Goal: Transaction & Acquisition: Purchase product/service

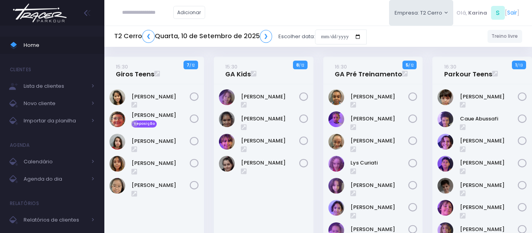
click at [54, 17] on img at bounding box center [40, 13] width 60 height 28
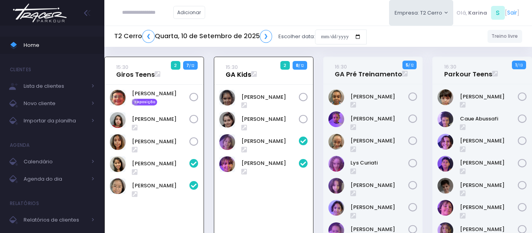
click at [232, 75] on link "15:30 GA Kids" at bounding box center [239, 71] width 26 height 16
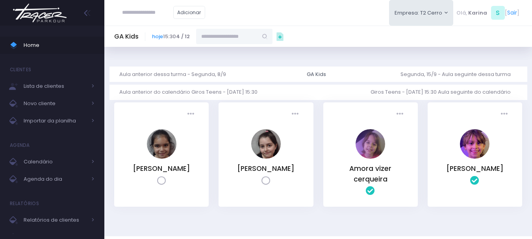
click at [234, 41] on input "text" at bounding box center [226, 36] width 61 height 15
paste input "**********"
click at [216, 36] on input "**********" at bounding box center [232, 36] width 73 height 15
click at [266, 35] on input "**********" at bounding box center [232, 36] width 73 height 15
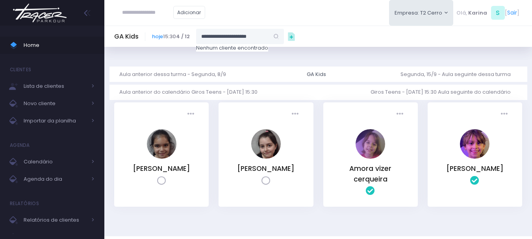
scroll to position [0, 0]
type input "**********"
click at [55, 121] on span "Importar da planilha" at bounding box center [55, 121] width 63 height 10
click at [237, 36] on input "**********" at bounding box center [232, 36] width 73 height 15
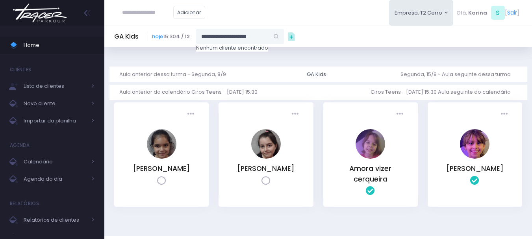
click at [237, 36] on input "**********" at bounding box center [232, 36] width 73 height 15
click at [130, 13] on input "text" at bounding box center [147, 12] width 51 height 15
paste input "**********"
type input "**********"
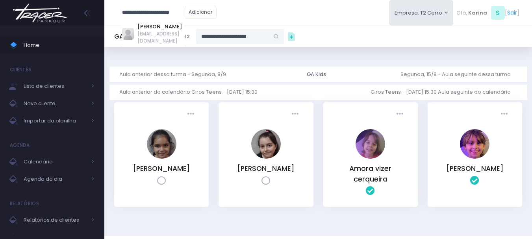
click at [130, 13] on input "**********" at bounding box center [153, 12] width 63 height 15
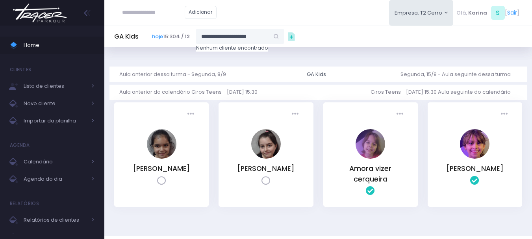
click at [225, 39] on input "**********" at bounding box center [232, 36] width 73 height 15
paste input "text"
type input "**********"
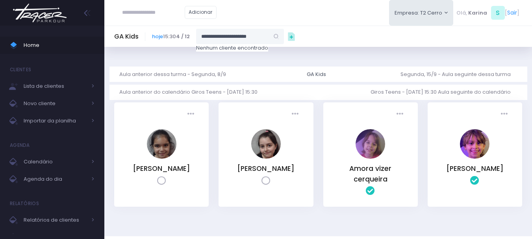
type input "**********"
click at [217, 50] on link "Letícia Gonzalez Mendes" at bounding box center [240, 50] width 57 height 8
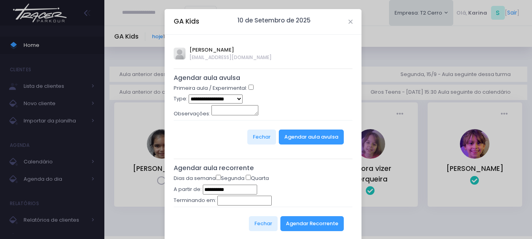
type input "**********"
select select "*"
click at [323, 139] on button "Agendar aula avulsa" at bounding box center [311, 137] width 65 height 15
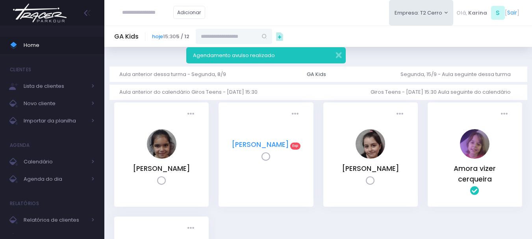
click at [263, 146] on link "[PERSON_NAME]" at bounding box center [261, 144] width 58 height 9
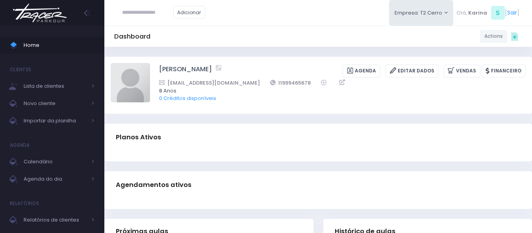
click at [131, 83] on img at bounding box center [130, 82] width 39 height 39
click at [150, 63] on input "file" at bounding box center [150, 63] width 0 height 0
click at [134, 77] on img at bounding box center [130, 82] width 39 height 39
click at [150, 63] on input "file" at bounding box center [150, 63] width 0 height 0
type input "**********"
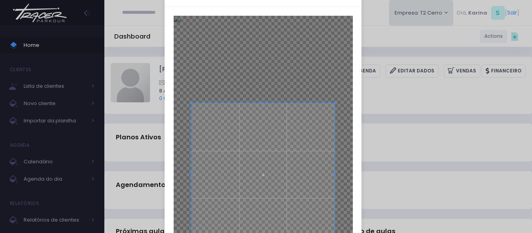
scroll to position [118, 0]
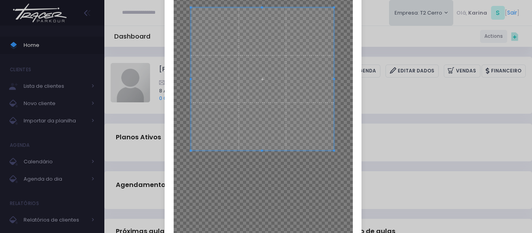
click at [267, 88] on span at bounding box center [262, 78] width 143 height 143
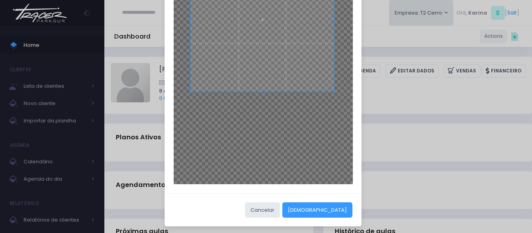
scroll to position [180, 0]
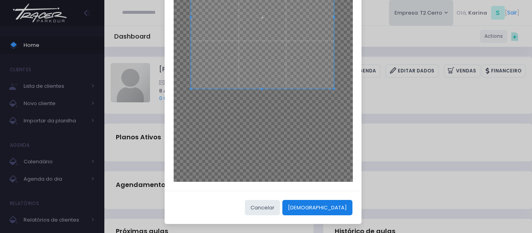
click at [341, 206] on button "Cortar" at bounding box center [317, 207] width 70 height 15
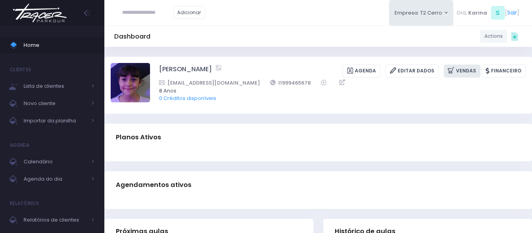
click at [463, 70] on link "Vendas" at bounding box center [462, 71] width 37 height 13
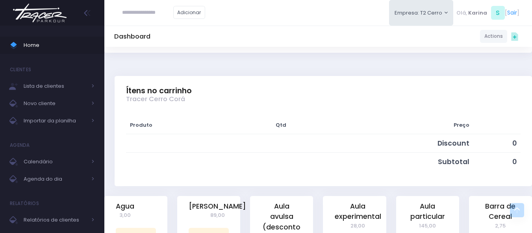
scroll to position [158, 0]
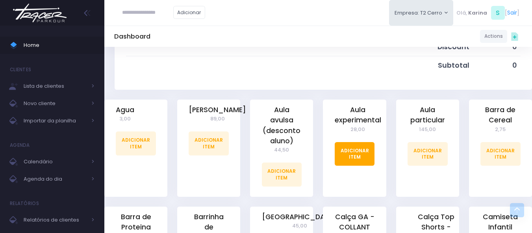
click at [355, 158] on link "Adicionar Item" at bounding box center [355, 154] width 40 height 24
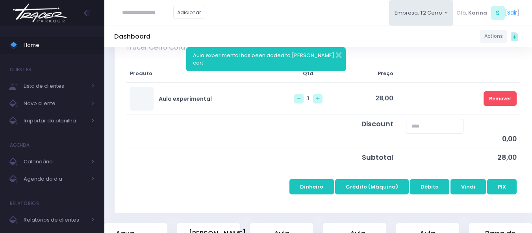
scroll to position [158, 0]
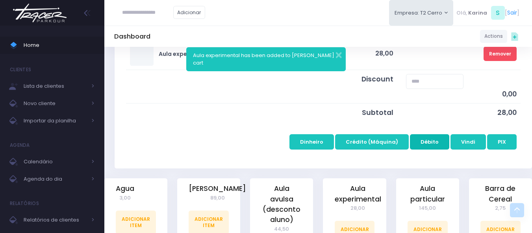
click at [433, 145] on button "Débito" at bounding box center [429, 141] width 39 height 15
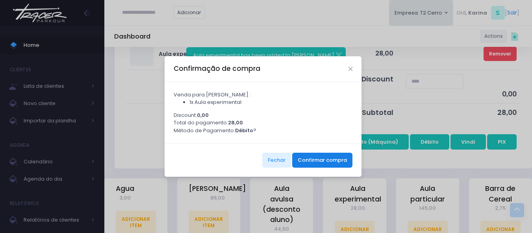
click at [334, 159] on button "Confirmar compra" at bounding box center [322, 160] width 60 height 15
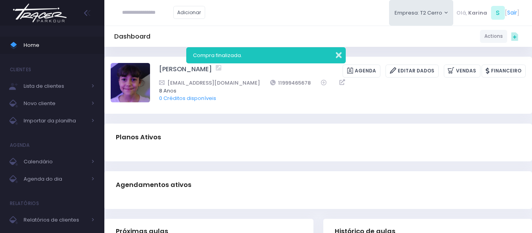
click at [338, 56] on button "button" at bounding box center [334, 54] width 16 height 9
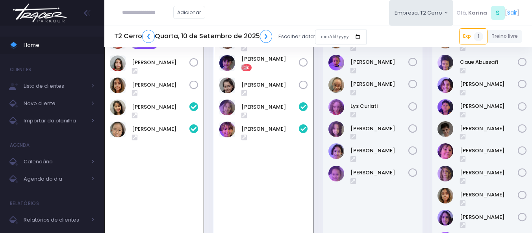
scroll to position [57, 0]
click at [305, 62] on icon at bounding box center [303, 62] width 9 height 9
click at [303, 87] on icon at bounding box center [303, 85] width 9 height 9
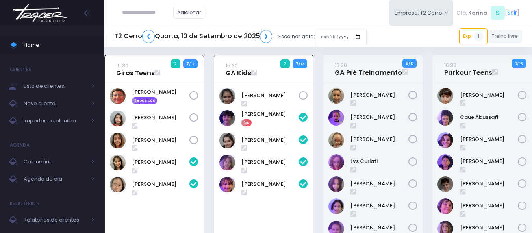
scroll to position [0, 0]
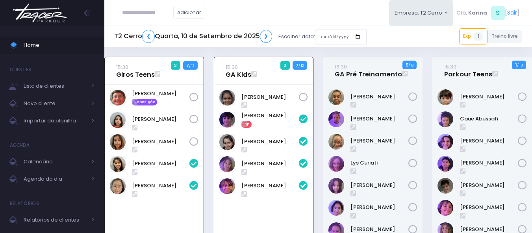
click at [50, 12] on img at bounding box center [40, 13] width 60 height 28
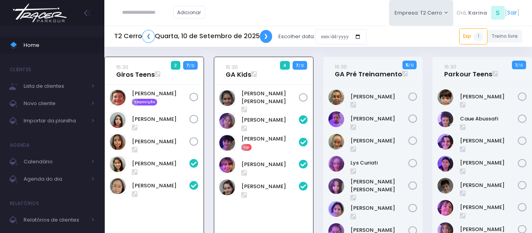
click at [261, 35] on link "❯" at bounding box center [266, 36] width 13 height 13
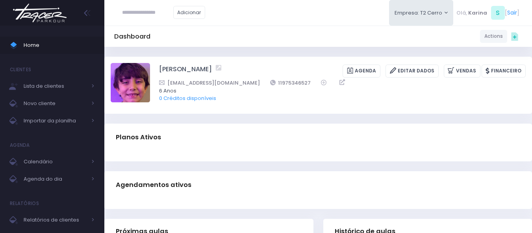
drag, startPoint x: 279, startPoint y: 87, endPoint x: 270, endPoint y: 50, distance: 38.3
click at [264, 36] on div "Dashboard Actions Choose Label: Customer Partner Suplier Member Staff Add new" at bounding box center [318, 36] width 428 height 15
drag, startPoint x: 303, startPoint y: 82, endPoint x: 264, endPoint y: 84, distance: 39.5
click at [264, 84] on div "aline.fernandes108@gmail.com 11975346527" at bounding box center [337, 83] width 357 height 8
copy link "11975346527"
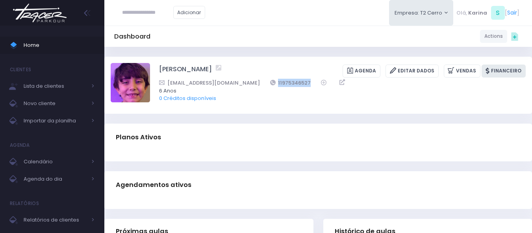
click at [507, 69] on link "Financeiro" at bounding box center [504, 71] width 44 height 13
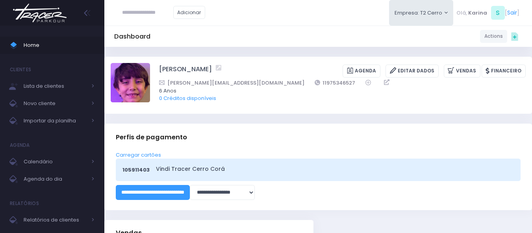
click at [176, 175] on div "105911403 Vindi Tracer [PERSON_NAME]" at bounding box center [318, 170] width 405 height 22
click at [186, 169] on link "Vindi Tracer Cerro Corá" at bounding box center [334, 169] width 356 height 8
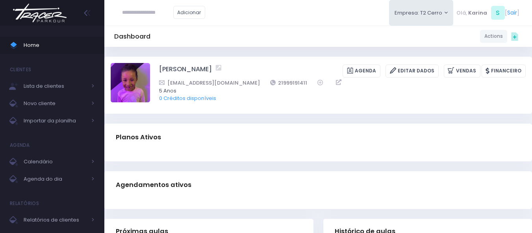
click at [216, 31] on div "Dashboard Actions Choose Label: Customer Partner Suplier Member Staff Add new" at bounding box center [318, 36] width 428 height 15
drag, startPoint x: 153, startPoint y: 68, endPoint x: 191, endPoint y: 71, distance: 37.5
click at [191, 71] on div "[PERSON_NAME] [GEOGRAPHIC_DATA] Editar Dados [GEOGRAPHIC_DATA] Financeiro 5 Anos" at bounding box center [318, 85] width 415 height 44
copy div "[PERSON_NAME]"
click at [303, 63] on div "[PERSON_NAME] [GEOGRAPHIC_DATA] Editar Dados [GEOGRAPHIC_DATA] Financeiro [EMAI…" at bounding box center [342, 85] width 367 height 44
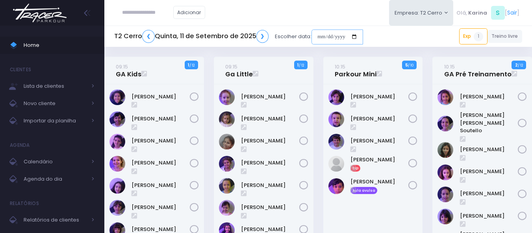
click at [331, 35] on input "date" at bounding box center [338, 37] width 52 height 15
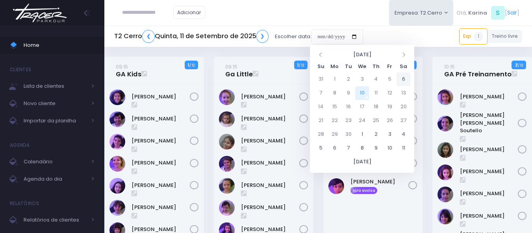
click at [403, 80] on td "6" at bounding box center [404, 79] width 14 height 14
type input "**********"
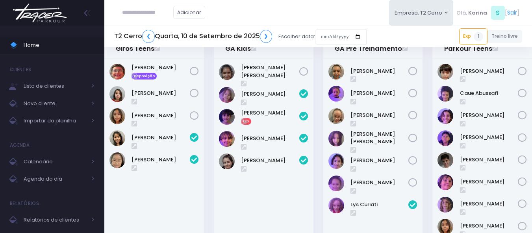
scroll to position [39, 0]
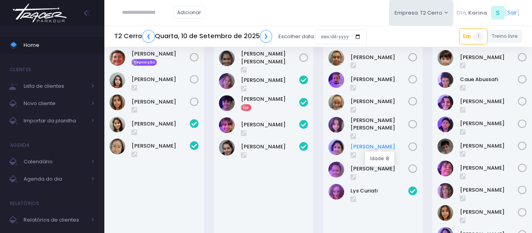
click at [369, 144] on link "[PERSON_NAME]" at bounding box center [380, 147] width 58 height 8
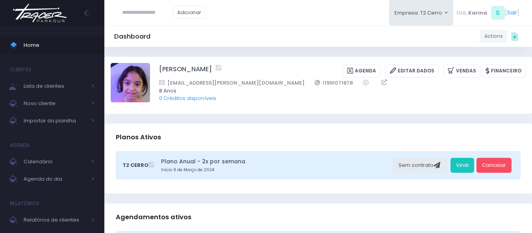
click at [39, 14] on img at bounding box center [40, 13] width 60 height 28
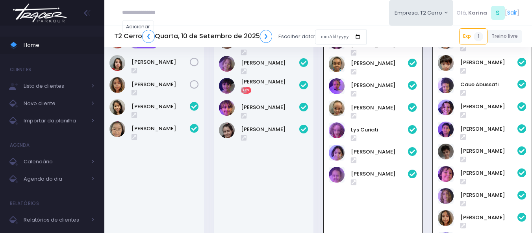
scroll to position [57, 0]
click at [266, 37] on link "❯" at bounding box center [266, 36] width 13 height 13
click at [148, 35] on link "❮" at bounding box center [148, 36] width 13 height 13
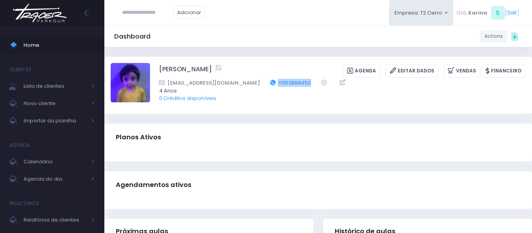
drag, startPoint x: 291, startPoint y: 83, endPoint x: 251, endPoint y: 85, distance: 39.9
click at [251, 85] on div "[EMAIL_ADDRESS][DOMAIN_NAME] 11953868450" at bounding box center [337, 83] width 357 height 8
copy div "11953868450"
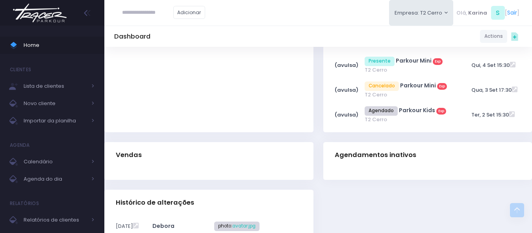
scroll to position [118, 0]
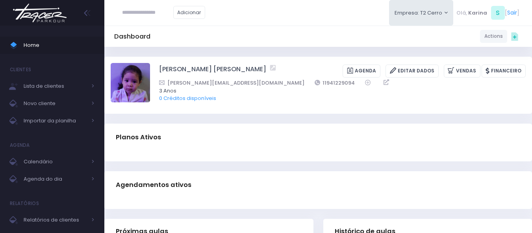
drag, startPoint x: 304, startPoint y: 83, endPoint x: 236, endPoint y: 30, distance: 86.5
click at [304, 81] on div "marcela_msilva@yahoo.com.br 11941229094" at bounding box center [337, 83] width 357 height 8
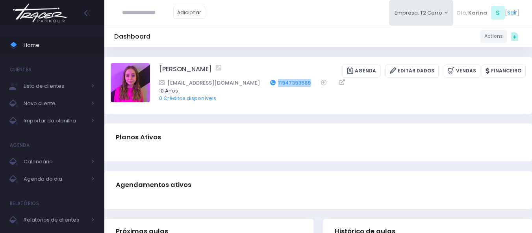
drag, startPoint x: 298, startPoint y: 83, endPoint x: 260, endPoint y: 84, distance: 38.6
click at [260, 84] on div "[EMAIL_ADDRESS][DOMAIN_NAME] 11947393589" at bounding box center [337, 83] width 357 height 8
copy div "11947393589"
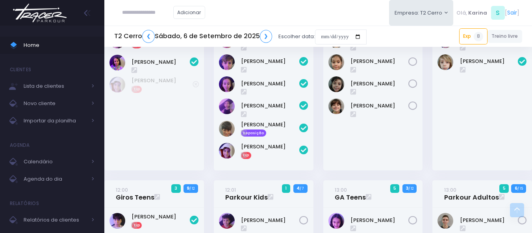
scroll to position [582, 0]
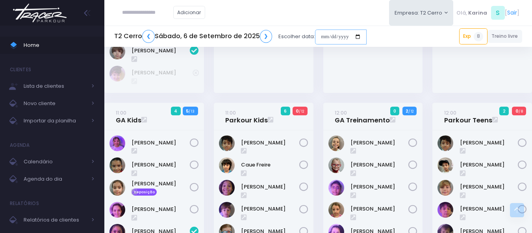
click at [333, 37] on input "date" at bounding box center [341, 37] width 52 height 15
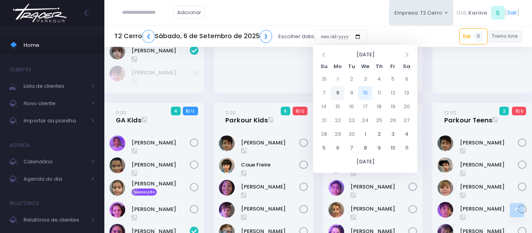
click at [336, 95] on td "8" at bounding box center [338, 93] width 14 height 14
type input "**********"
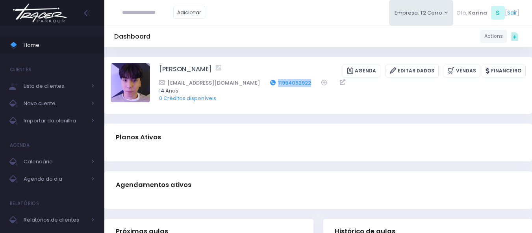
drag, startPoint x: 292, startPoint y: 83, endPoint x: 250, endPoint y: 82, distance: 41.8
click at [250, 82] on div "Contatowipt@gmail.com 11994052922" at bounding box center [337, 83] width 357 height 8
copy div "11994052922"
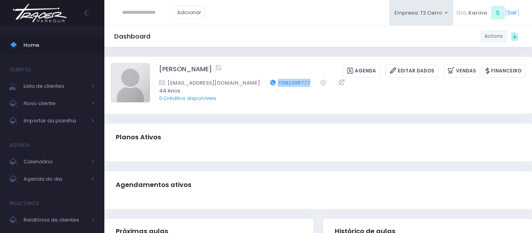
drag, startPoint x: 291, startPoint y: 82, endPoint x: 254, endPoint y: 85, distance: 36.8
click at [254, 85] on div "santanaska@outlook.com 11982395777" at bounding box center [337, 83] width 357 height 8
copy div "11982395777"
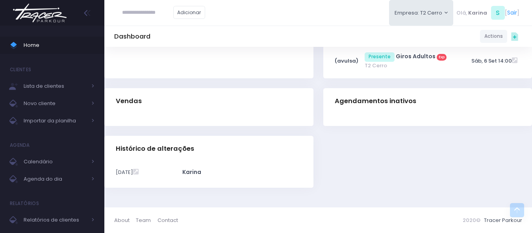
click at [270, 89] on div "Vendas" at bounding box center [208, 102] width 209 height 28
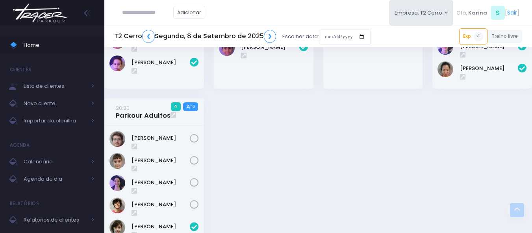
scroll to position [842, 0]
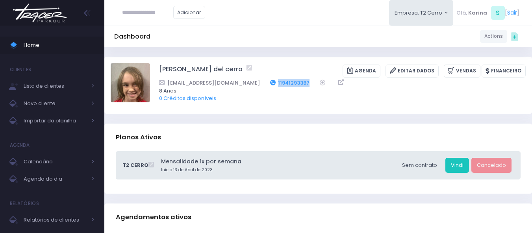
drag, startPoint x: 292, startPoint y: 82, endPoint x: 255, endPoint y: 82, distance: 36.6
click at [255, 82] on div "[EMAIL_ADDRESS][DOMAIN_NAME] 11941293387" at bounding box center [337, 83] width 357 height 8
copy link "11941293387"
click at [248, 132] on div "Planos Ativos" at bounding box center [318, 138] width 428 height 28
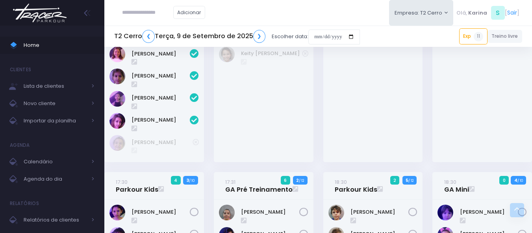
scroll to position [709, 0]
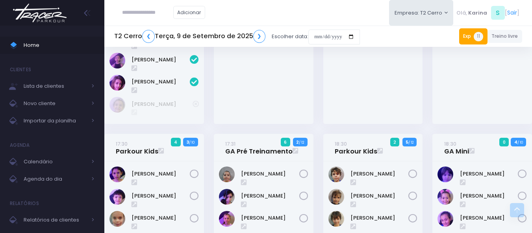
click at [472, 37] on link "Exp 11" at bounding box center [473, 36] width 28 height 16
click at [474, 38] on span "11" at bounding box center [478, 36] width 9 height 9
click at [444, 119] on div "[PERSON_NAME] Reposição" at bounding box center [483, 8] width 100 height 232
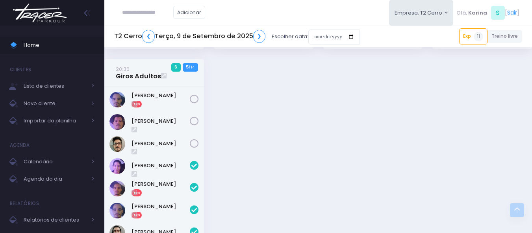
scroll to position [1431, 0]
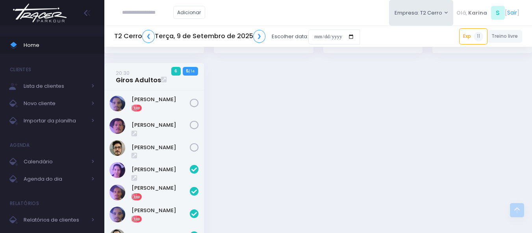
click at [33, 11] on img at bounding box center [40, 13] width 60 height 28
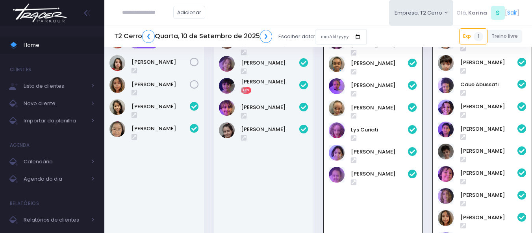
scroll to position [57, 0]
click at [51, 17] on img at bounding box center [40, 13] width 60 height 28
